Goal: Complete application form: Complete application form

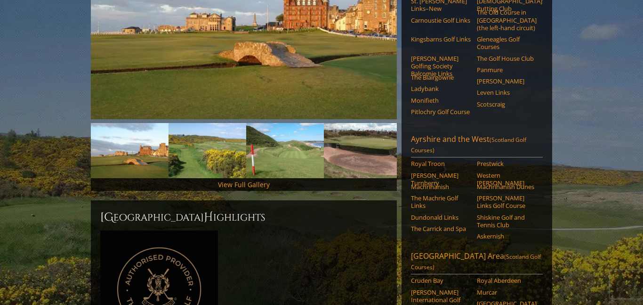
scroll to position [230, 0]
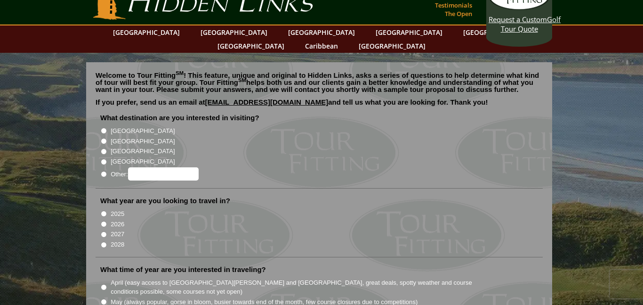
scroll to position [31, 0]
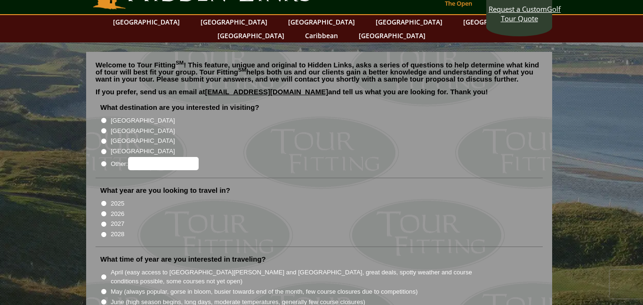
click at [104, 128] on input "[GEOGRAPHIC_DATA]" at bounding box center [104, 131] width 6 height 6
radio input "true"
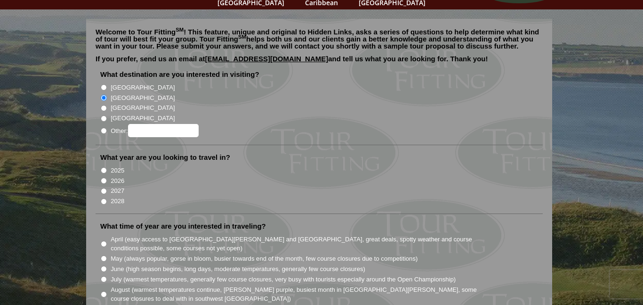
scroll to position [65, 0]
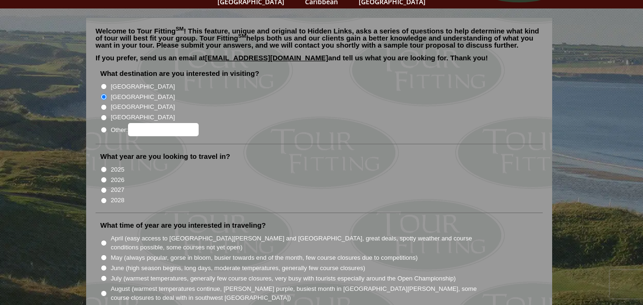
click at [105, 187] on input "2027" at bounding box center [104, 190] width 6 height 6
radio input "true"
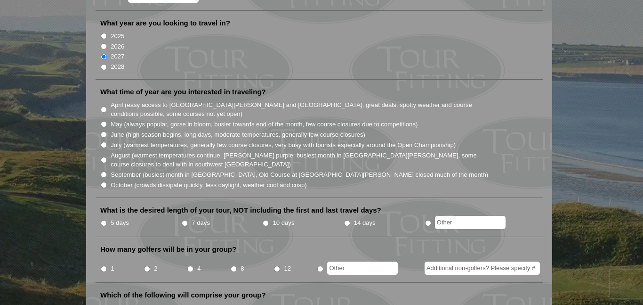
scroll to position [199, 0]
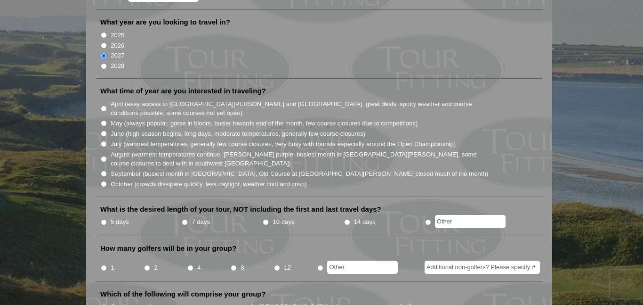
click at [103, 120] on input "May (always popular, gorse in bloom, busier towards end of the month, few cours…" at bounding box center [104, 123] width 6 height 6
radio input "true"
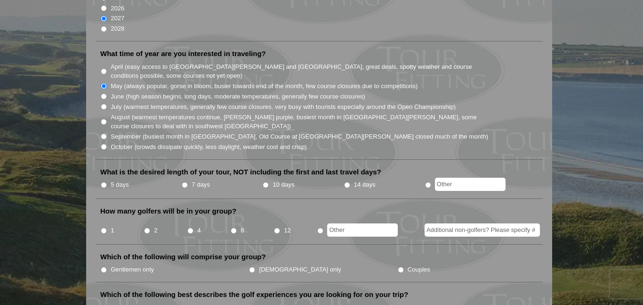
scroll to position [238, 0]
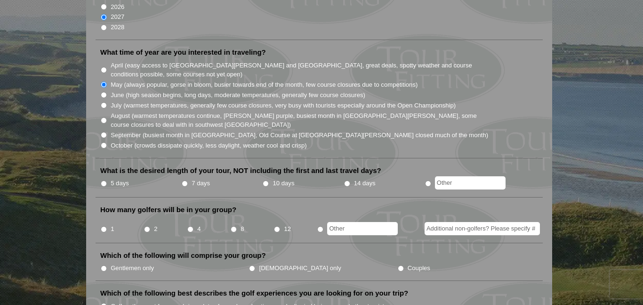
click at [104, 180] on input "5 days" at bounding box center [104, 183] width 6 height 6
radio input "true"
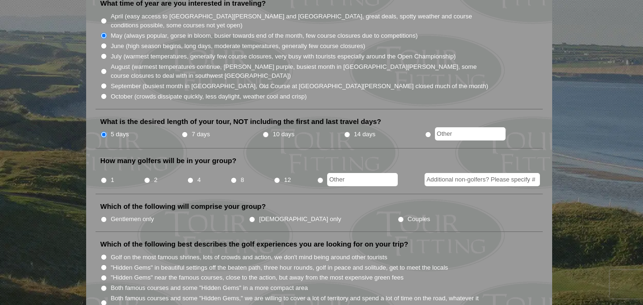
scroll to position [299, 0]
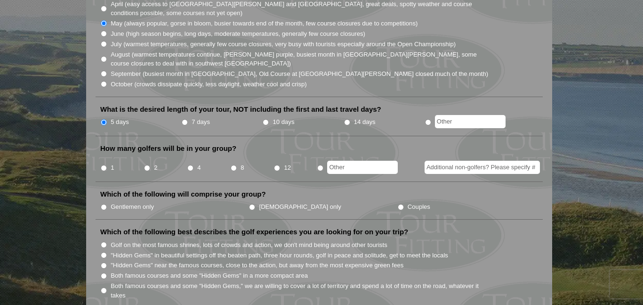
click at [149, 165] on input "2" at bounding box center [147, 168] width 6 height 6
radio input "true"
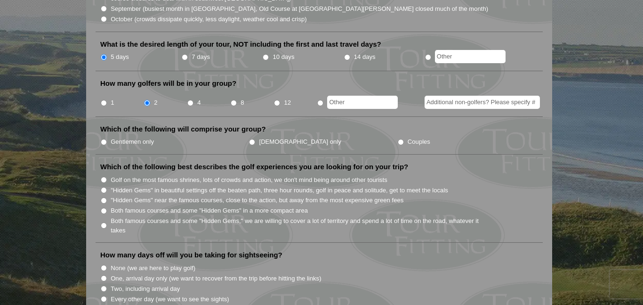
scroll to position [367, 0]
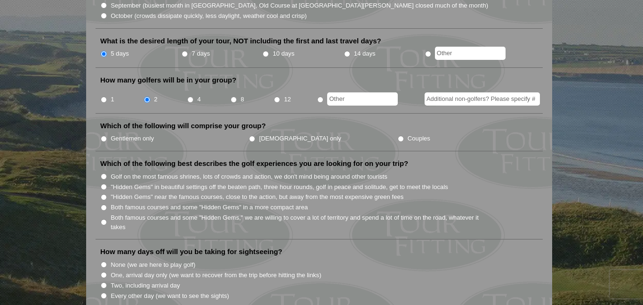
click at [103, 136] on input "Gentlemen only" at bounding box center [104, 139] width 6 height 6
radio input "true"
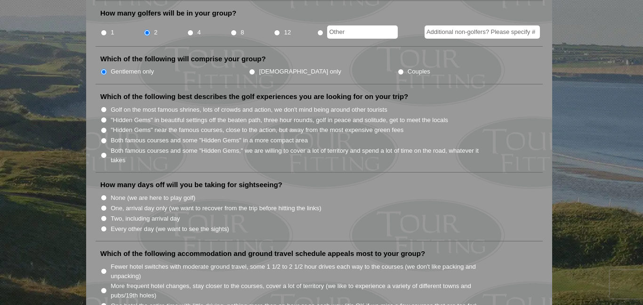
scroll to position [446, 0]
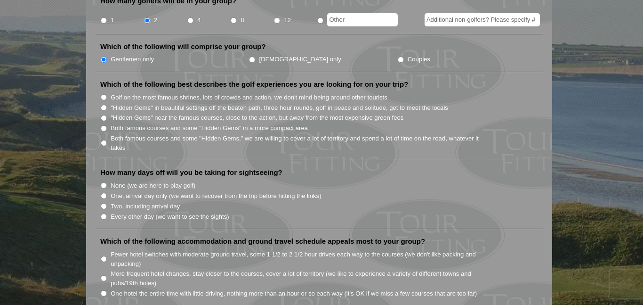
click at [105, 125] on input "Both famous courses and some "Hidden Gems" in a more compact area" at bounding box center [104, 128] width 6 height 6
radio input "true"
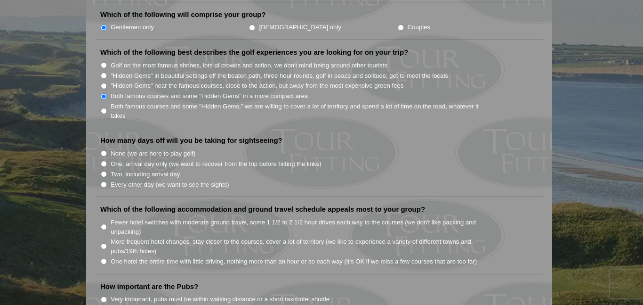
scroll to position [481, 0]
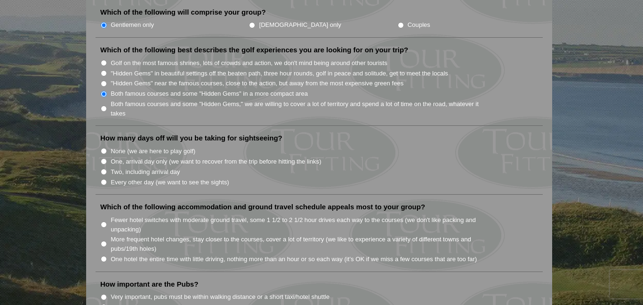
click at [105, 158] on input "One, arrival day only (we want to recover from the trip before hitting the link…" at bounding box center [104, 161] width 6 height 6
radio input "true"
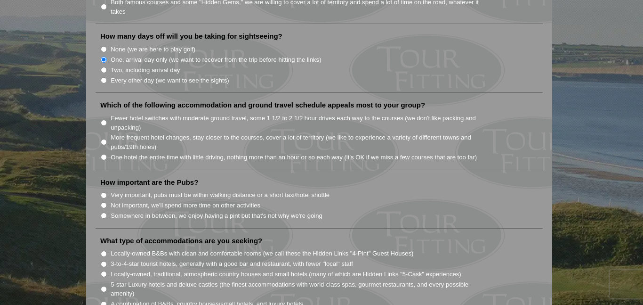
scroll to position [588, 0]
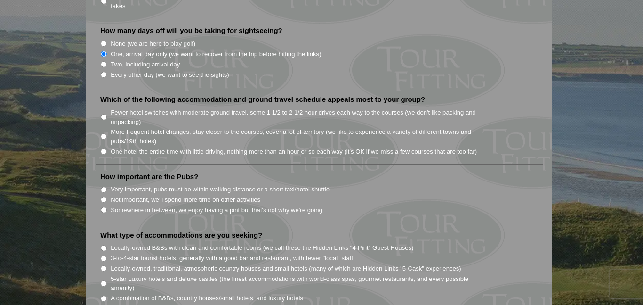
click at [103, 114] on input "Fewer hotel switches with moderate ground travel, some 1 1/2 to 2 1/2 hour driv…" at bounding box center [104, 117] width 6 height 6
radio input "true"
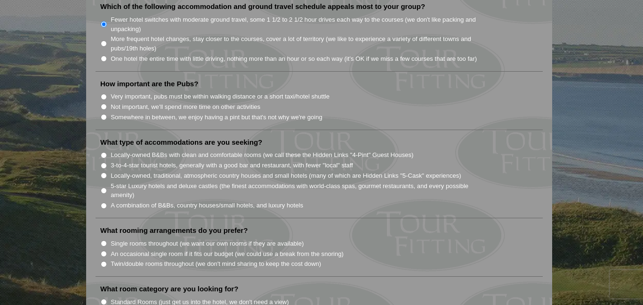
scroll to position [687, 0]
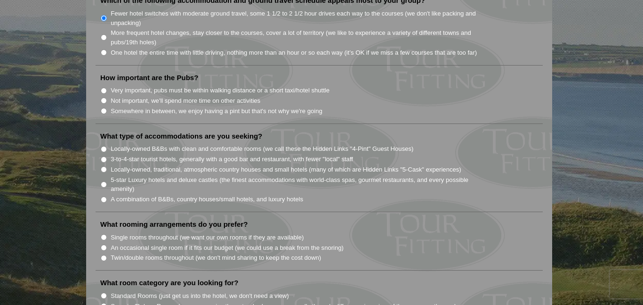
click at [104, 108] on input "Somewhere in between, we enjoy having a pint but that's not why we're going" at bounding box center [104, 111] width 6 height 6
radio input "true"
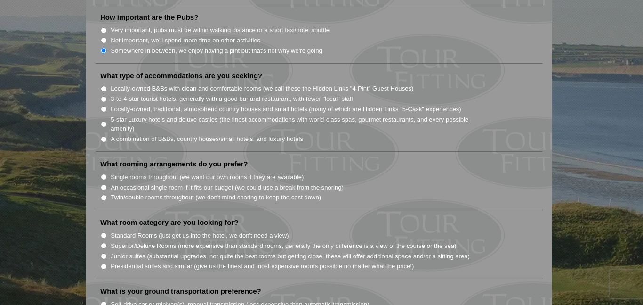
scroll to position [754, 0]
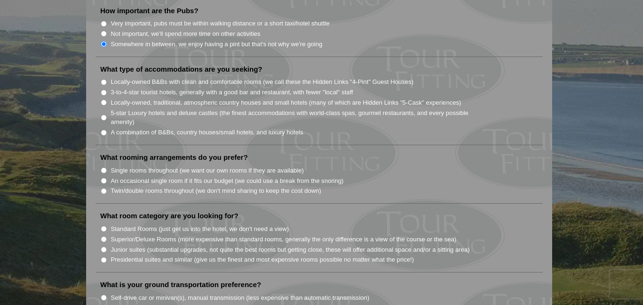
click at [104, 79] on input "Locally-owned B&Bs with clean and comfortable rooms (we call these the Hidden L…" at bounding box center [104, 82] width 6 height 6
radio input "true"
click at [104, 99] on input "Locally-owned, traditional, atmospheric country houses and small hotels (many o…" at bounding box center [104, 102] width 6 height 6
radio input "true"
click at [102, 79] on input "Locally-owned B&Bs with clean and comfortable rooms (we call these the Hidden L…" at bounding box center [104, 82] width 6 height 6
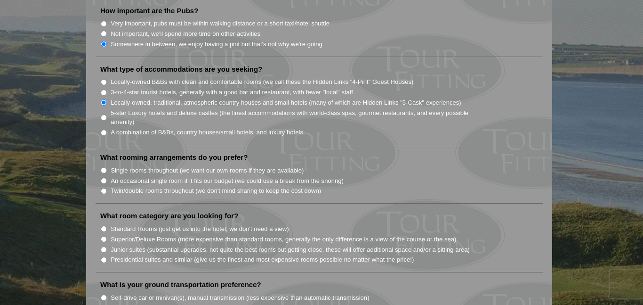
radio input "true"
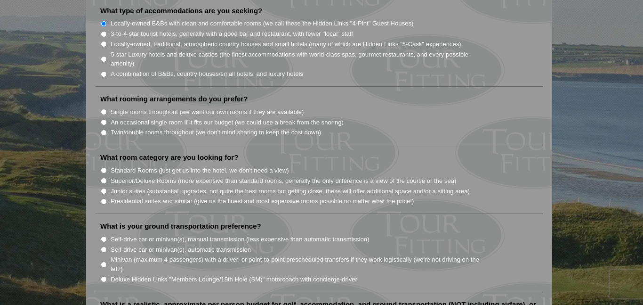
scroll to position [814, 0]
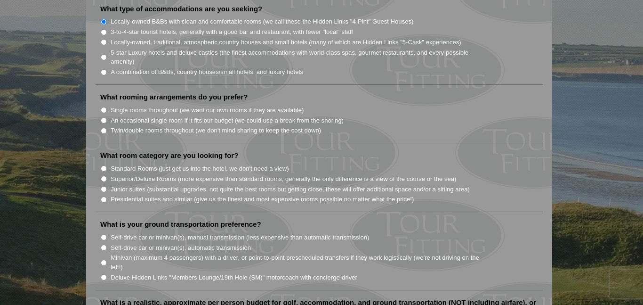
click at [105, 128] on input "Twin/double rooms throughout (we don't mind sharing to keep the cost down)" at bounding box center [104, 131] width 6 height 6
radio input "true"
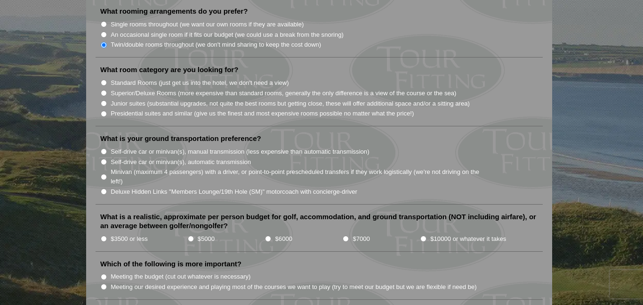
scroll to position [900, 0]
click at [102, 79] on input "Standard Rooms (just get us into the hotel, we don't need a view)" at bounding box center [104, 82] width 6 height 6
radio input "true"
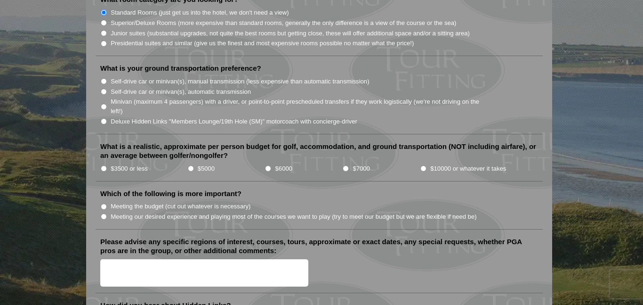
scroll to position [973, 0]
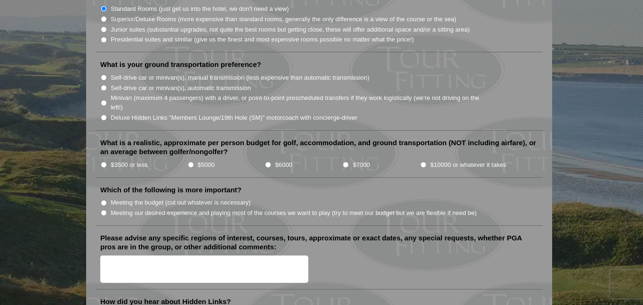
click at [105, 85] on input "Self-drive car or minivan(s), automatic transmission" at bounding box center [104, 88] width 6 height 6
radio input "true"
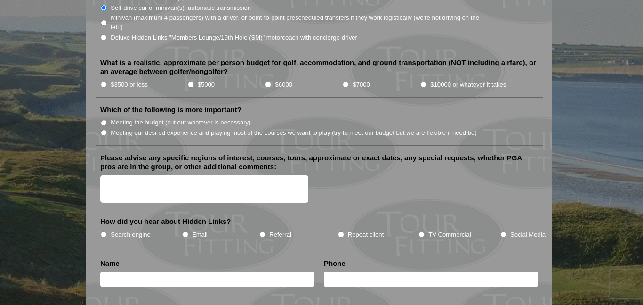
scroll to position [1055, 0]
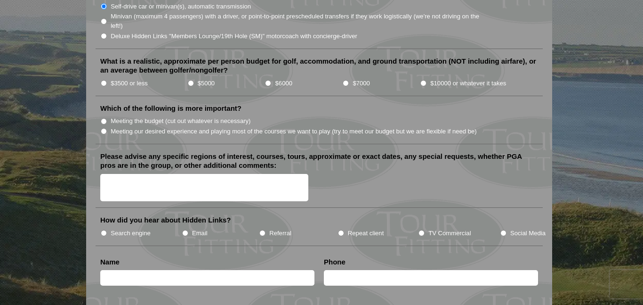
click at [105, 80] on input "$3500 or less" at bounding box center [104, 83] width 6 height 6
radio input "true"
click at [103, 128] on input "Meeting our desired experience and playing most of the courses we want to play …" at bounding box center [104, 131] width 6 height 6
radio input "true"
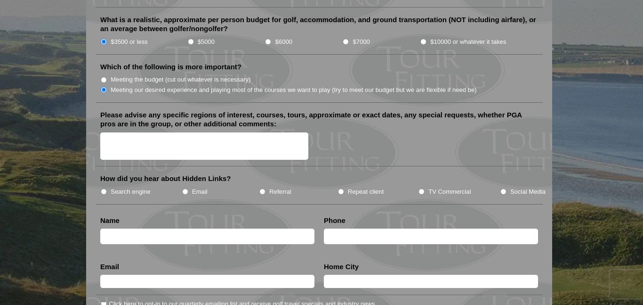
scroll to position [1101, 0]
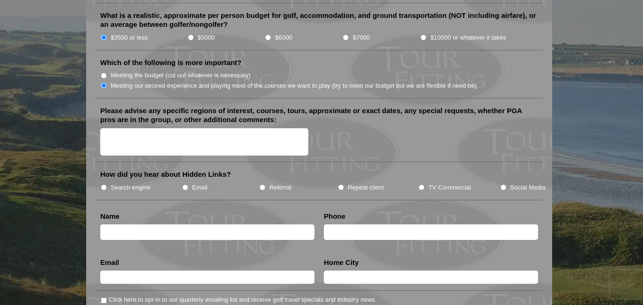
click at [422, 184] on input "TV Commercial" at bounding box center [421, 187] width 6 height 6
radio input "true"
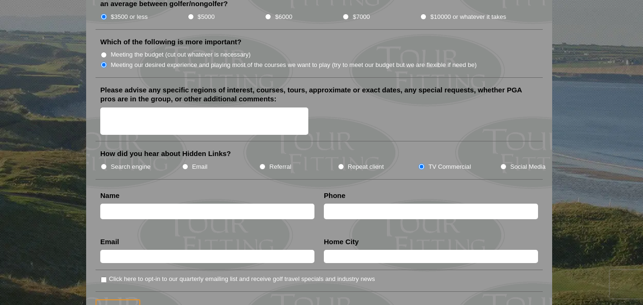
scroll to position [1119, 0]
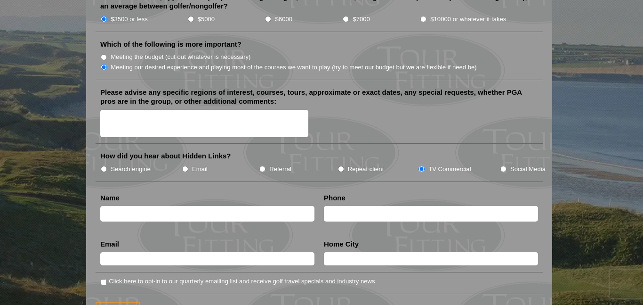
click at [231, 110] on textarea "Please advise any specific regions of interest, courses, tours, approximate or …" at bounding box center [204, 124] width 208 height 28
type textarea "a"
type textarea "Aryshire and the West"
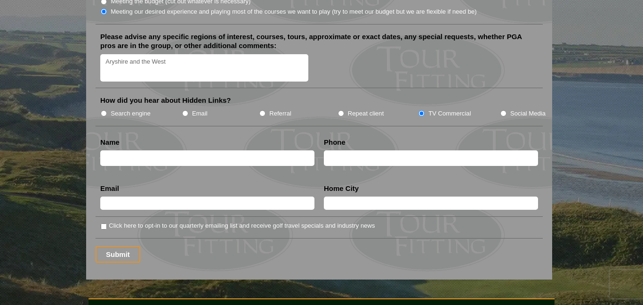
scroll to position [1181, 0]
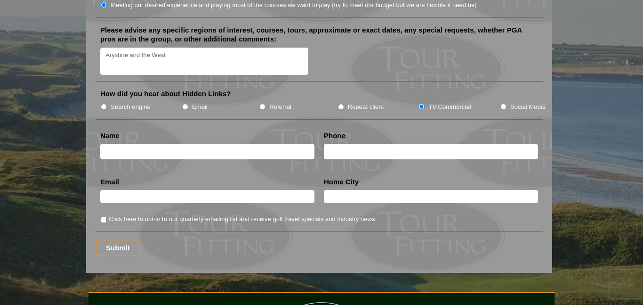
click at [241, 144] on input "text" at bounding box center [207, 152] width 214 height 16
type input "Patrick Welsh"
type input "5014990367"
type input "powelsh@yahoo.com"
type input "Conway"
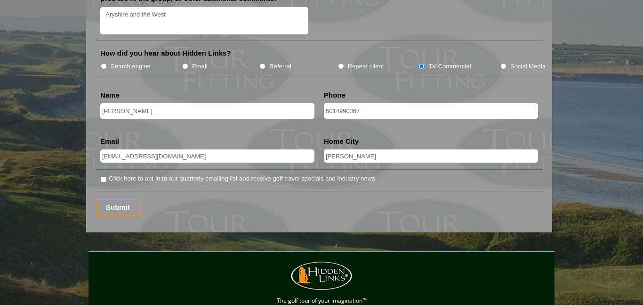
scroll to position [1224, 0]
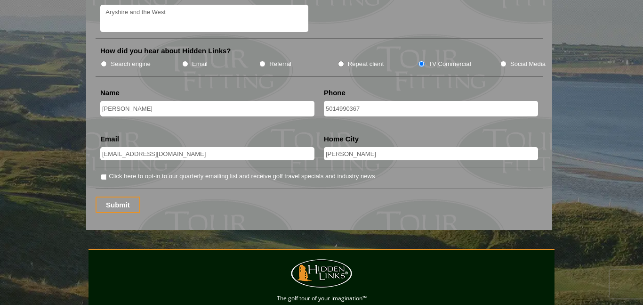
click at [104, 174] on input "Click here to opt-in to our quarterly emailing list and receive golf travel spe…" at bounding box center [104, 177] width 6 height 6
checkbox input "true"
click at [119, 196] on input "Submit" at bounding box center [118, 204] width 45 height 16
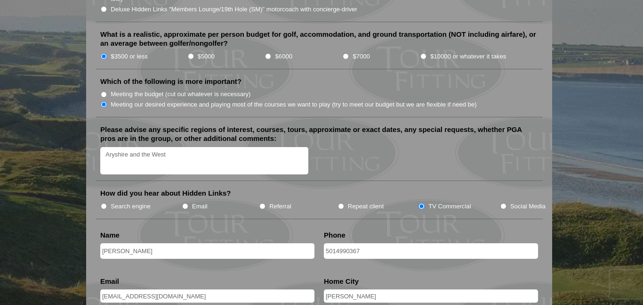
scroll to position [1115, 0]
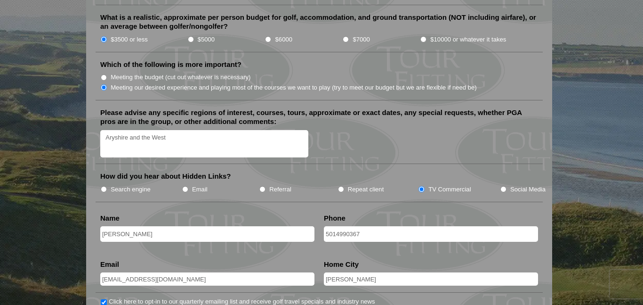
click at [504, 186] on input "Social Media" at bounding box center [503, 189] width 6 height 6
radio input "true"
click at [422, 186] on input "TV Commercial" at bounding box center [421, 189] width 6 height 6
radio input "true"
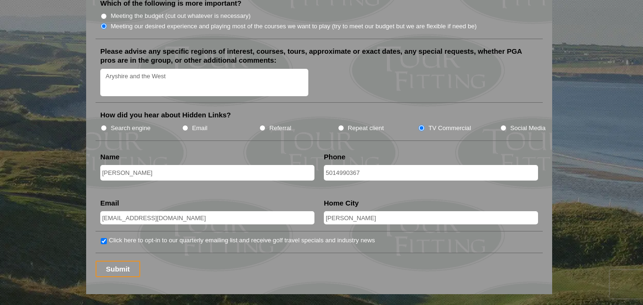
scroll to position [1178, 0]
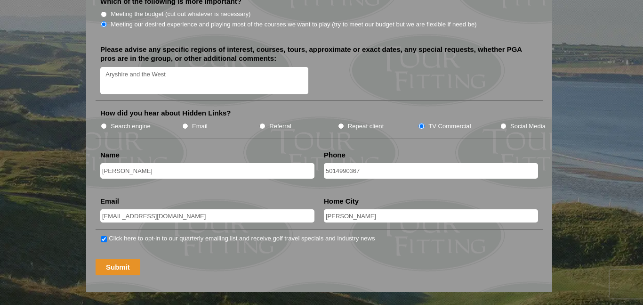
click at [113, 258] on input "Submit" at bounding box center [118, 266] width 45 height 16
